Goal: Information Seeking & Learning: Learn about a topic

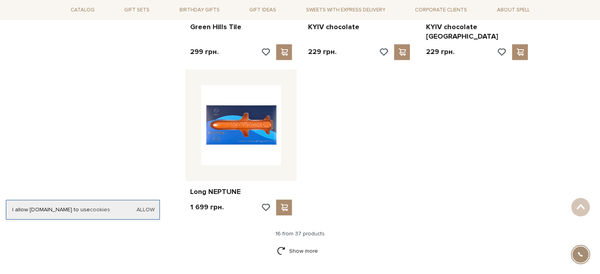
scroll to position [946, 0]
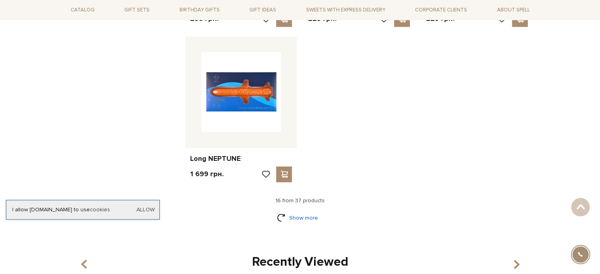
click at [310, 211] on link "Show more" at bounding box center [300, 218] width 46 height 14
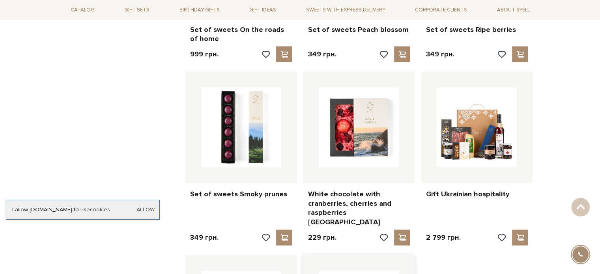
scroll to position [1577, 0]
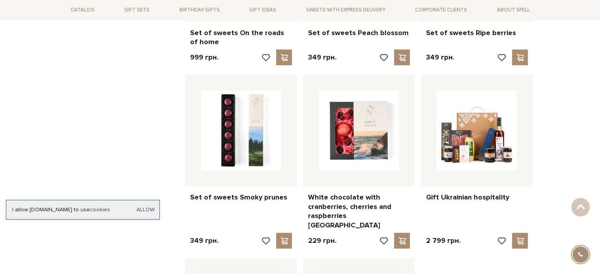
drag, startPoint x: 355, startPoint y: 185, endPoint x: 543, endPoint y: 83, distance: 213.0
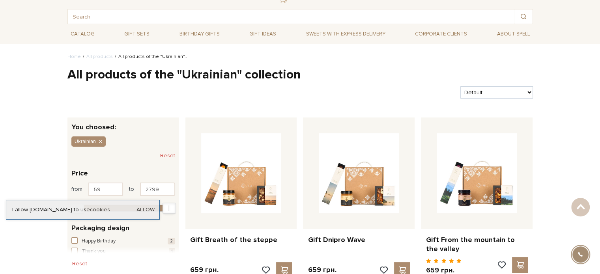
scroll to position [0, 0]
